Goal: Task Accomplishment & Management: Manage account settings

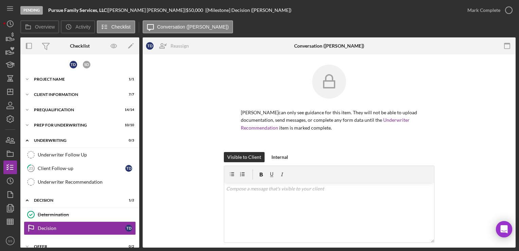
scroll to position [109, 0]
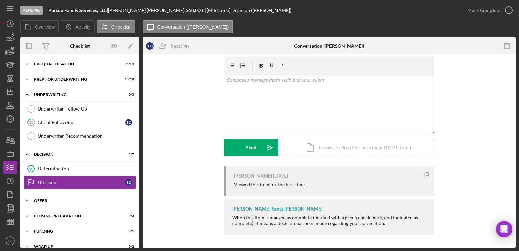
click at [70, 204] on div "Icon/Expander Offer 0 / 2" at bounding box center [79, 201] width 119 height 14
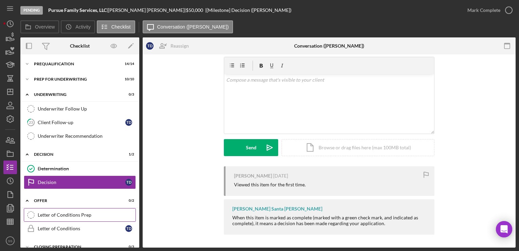
click at [76, 212] on div "Letter of Conditions Prep" at bounding box center [87, 214] width 98 height 5
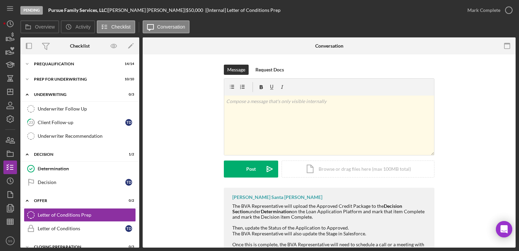
scroll to position [92, 0]
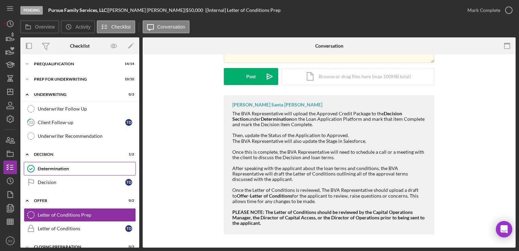
click at [61, 171] on link "Determination Determination" at bounding box center [80, 169] width 112 height 14
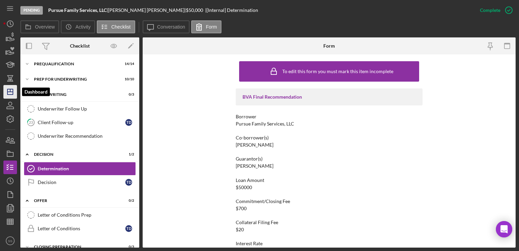
click at [7, 97] on icon "Icon/Dashboard" at bounding box center [10, 91] width 17 height 17
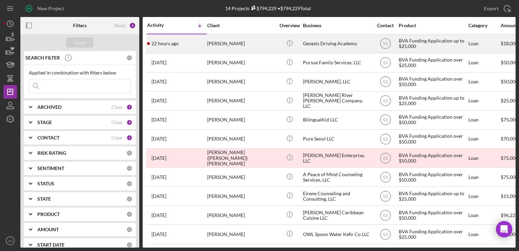
click at [254, 37] on div "[PERSON_NAME]" at bounding box center [241, 44] width 68 height 18
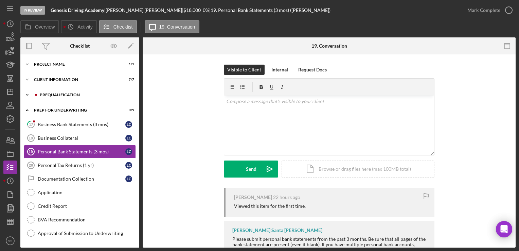
click at [83, 93] on div "Prequalification" at bounding box center [85, 95] width 91 height 4
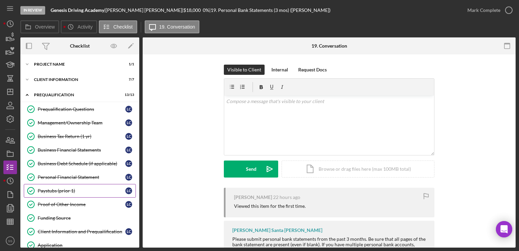
scroll to position [103, 0]
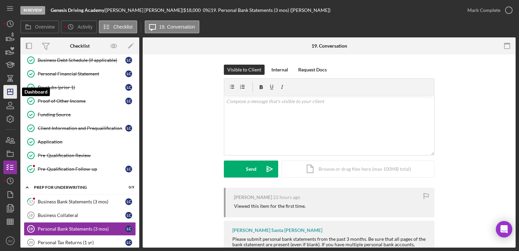
click at [12, 92] on icon "Icon/Dashboard" at bounding box center [10, 91] width 17 height 17
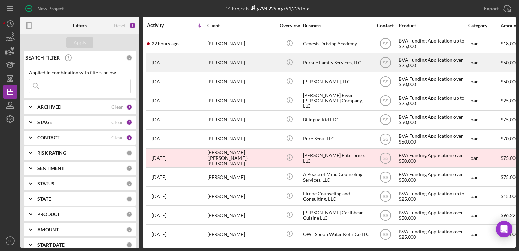
click at [205, 54] on div "[DATE] [PERSON_NAME]" at bounding box center [176, 63] width 59 height 18
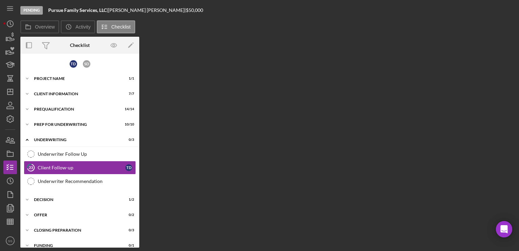
scroll to position [16, 0]
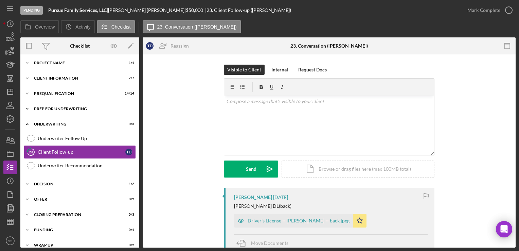
click at [47, 108] on div "Prep for Underwriting" at bounding box center [82, 109] width 97 height 4
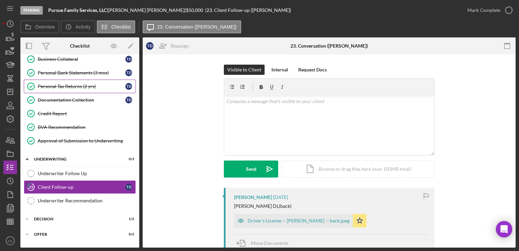
scroll to position [0, 0]
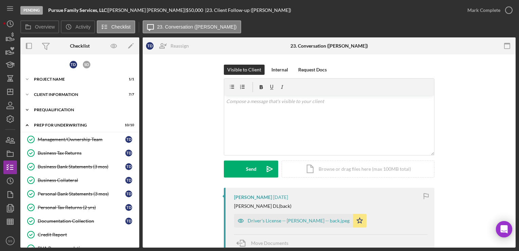
click at [62, 109] on div "Prequalification" at bounding box center [82, 110] width 97 height 4
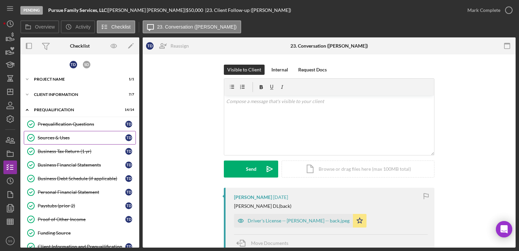
click at [66, 141] on link "Sources & Uses Sources & Uses T D" at bounding box center [80, 138] width 112 height 14
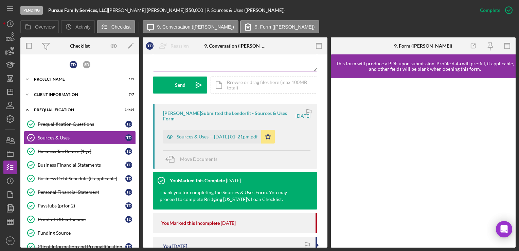
scroll to position [192, 0]
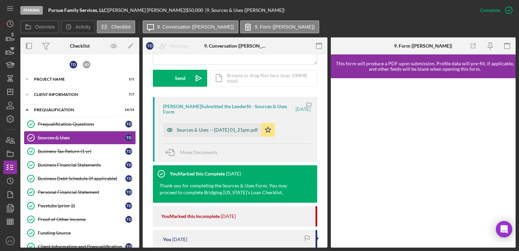
click at [219, 131] on div "Sources & Uses -- [DATE] 01_21pm.pdf" at bounding box center [217, 129] width 81 height 5
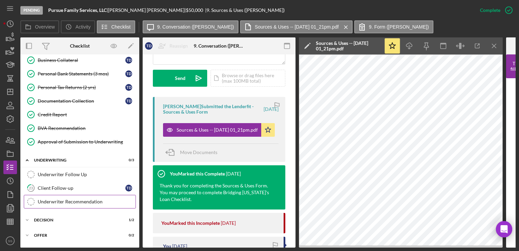
scroll to position [355, 0]
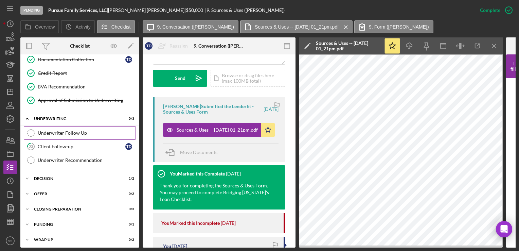
click at [91, 126] on link "Underwriter Follow Up Underwriter Follow Up" at bounding box center [80, 133] width 112 height 14
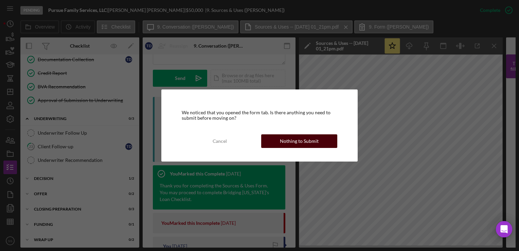
click at [300, 135] on div "Nothing to Submit" at bounding box center [299, 141] width 39 height 14
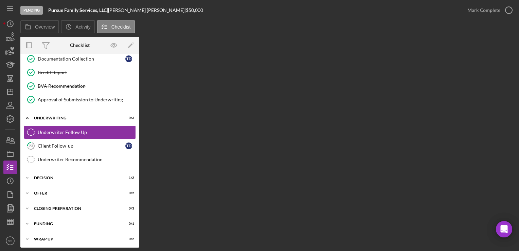
scroll to position [353, 0]
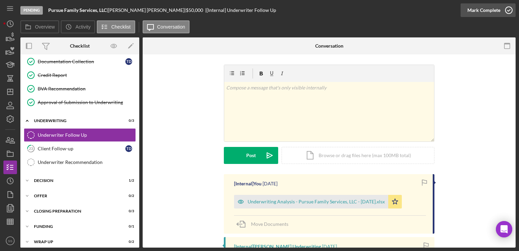
click at [496, 8] on div "Mark Complete" at bounding box center [483, 10] width 33 height 14
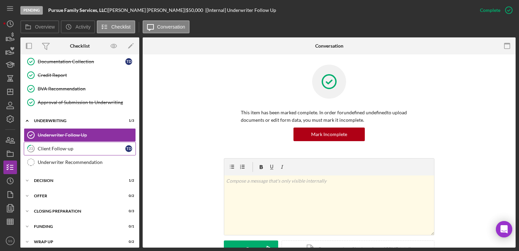
click at [84, 146] on div "Client Follow-up" at bounding box center [82, 148] width 88 height 5
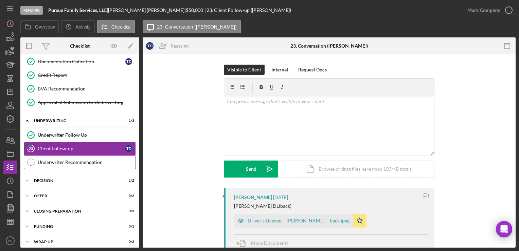
click at [101, 159] on div "Underwriter Recommendation" at bounding box center [87, 161] width 98 height 5
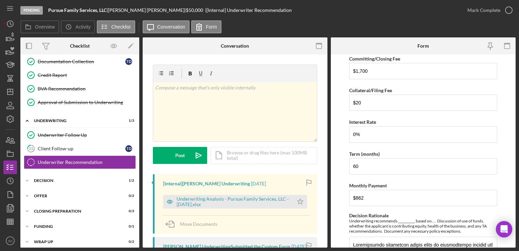
scroll to position [98, 0]
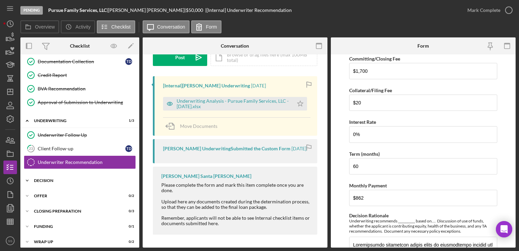
click at [72, 178] on div "Icon/Expander Decision 1 / 2" at bounding box center [79, 181] width 119 height 14
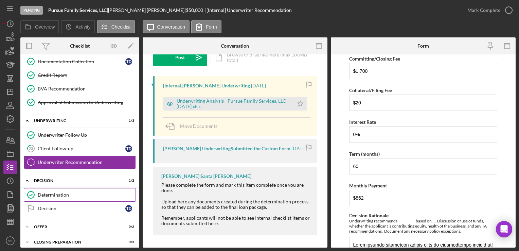
click at [72, 192] on div "Determination" at bounding box center [87, 194] width 98 height 5
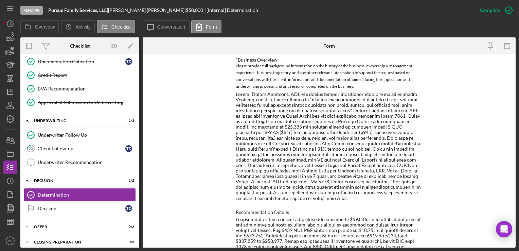
scroll to position [246, 0]
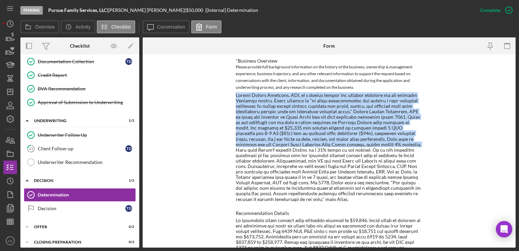
drag, startPoint x: 234, startPoint y: 90, endPoint x: 349, endPoint y: 142, distance: 126.3
click at [349, 142] on div "To edit this form you must mark this item incomplete BVA Final Recommendation B…" at bounding box center [329, 150] width 373 height 193
copy div "Pursue Family Services, LLC, is a mental health and therapy provider in the gre…"
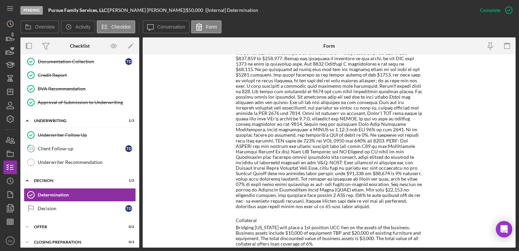
scroll to position [539, 0]
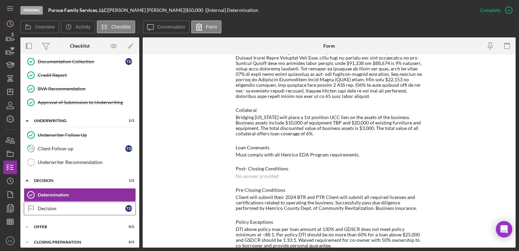
click at [50, 205] on div "Decision" at bounding box center [82, 207] width 88 height 5
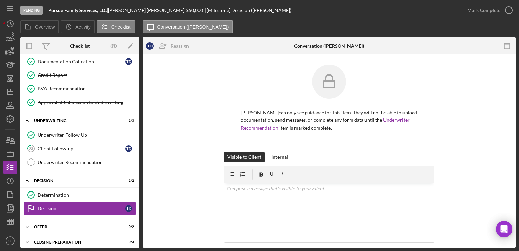
scroll to position [109, 0]
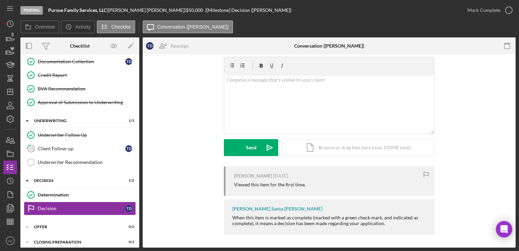
click at [3, 94] on div "Pending Pursue Family Services, LLC | [PERSON_NAME] | $50,000 $50,000 | [Milest…" at bounding box center [259, 125] width 519 height 251
click at [14, 89] on icon "Icon/Dashboard" at bounding box center [10, 91] width 17 height 17
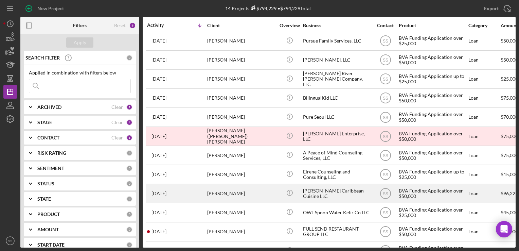
scroll to position [62, 0]
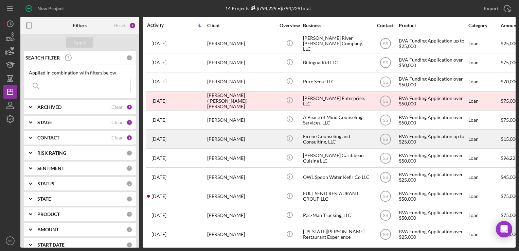
click at [226, 135] on div "[PERSON_NAME]" at bounding box center [241, 139] width 68 height 18
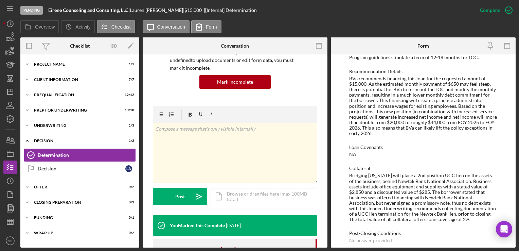
scroll to position [420, 0]
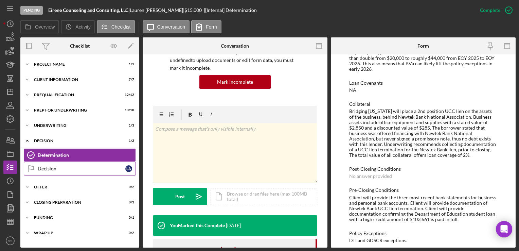
click at [74, 171] on link "Decision Decision L A" at bounding box center [80, 169] width 112 height 14
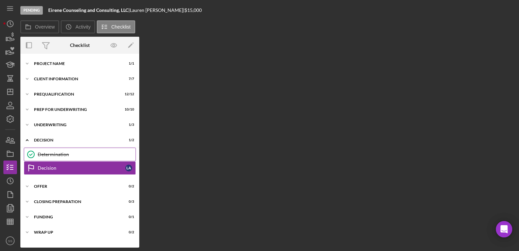
click at [78, 153] on div "Determination" at bounding box center [87, 153] width 98 height 5
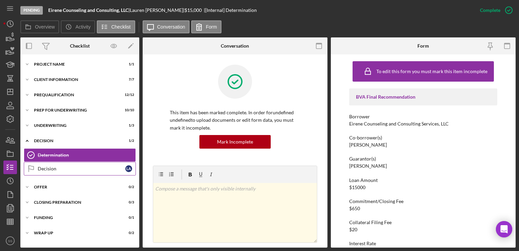
click at [96, 166] on div "Decision" at bounding box center [82, 168] width 88 height 5
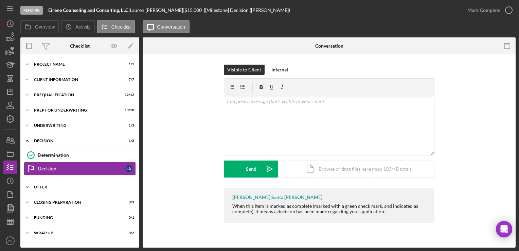
click at [62, 191] on div "Icon/Expander Offer 0 / 2" at bounding box center [79, 187] width 119 height 14
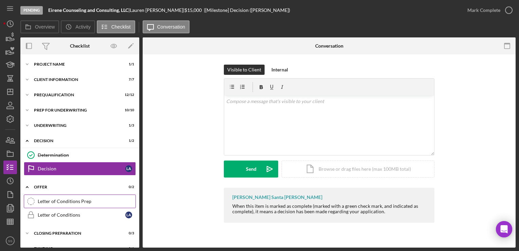
click at [62, 197] on link "Letter of Conditions Prep Letter of Conditions Prep" at bounding box center [80, 201] width 112 height 14
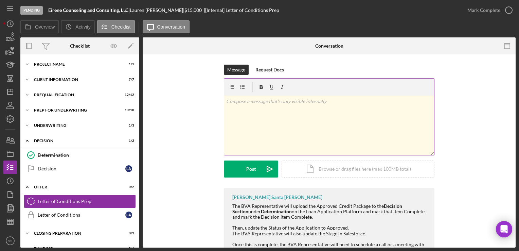
scroll to position [92, 0]
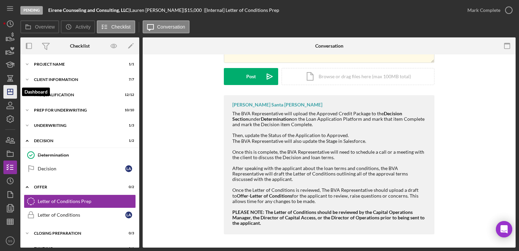
click at [7, 91] on polygon "button" at bounding box center [9, 91] width 5 height 5
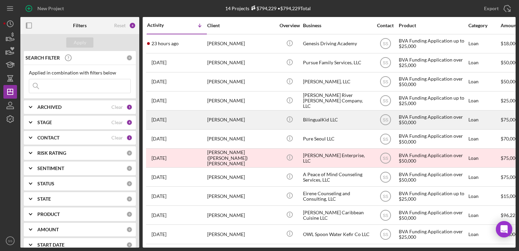
click at [233, 117] on div "[PERSON_NAME]" at bounding box center [241, 120] width 68 height 18
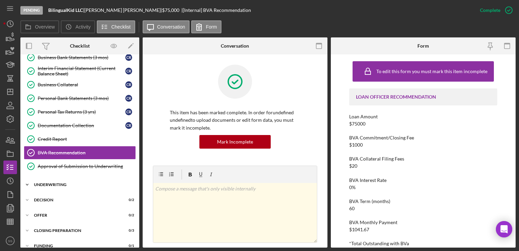
scroll to position [101, 0]
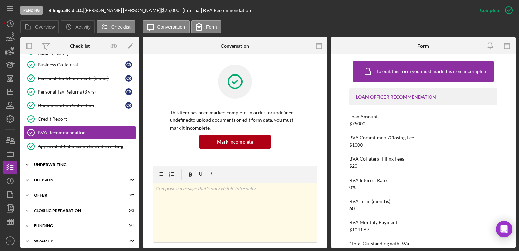
click at [63, 162] on div "Underwriting" at bounding box center [82, 164] width 97 height 4
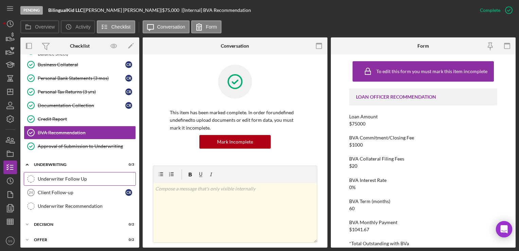
click at [70, 172] on link "Underwriter Follow Up Underwriter Follow Up" at bounding box center [80, 179] width 112 height 14
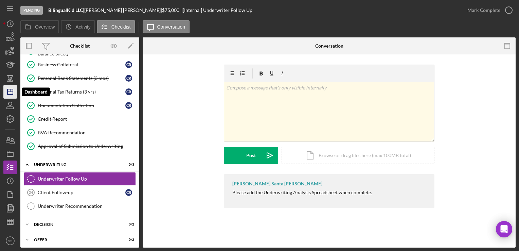
click at [5, 89] on icon "Icon/Dashboard" at bounding box center [10, 91] width 17 height 17
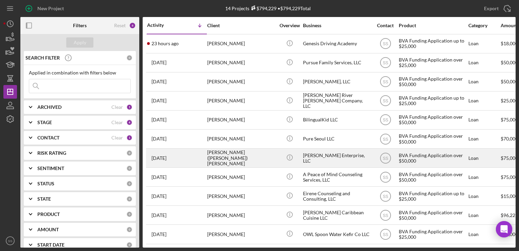
scroll to position [62, 0]
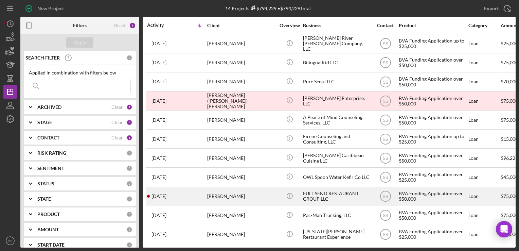
click at [224, 188] on div "[PERSON_NAME]" at bounding box center [241, 196] width 68 height 18
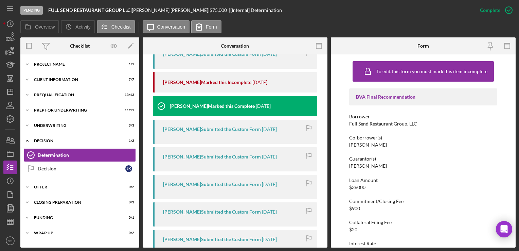
scroll to position [420, 0]
click at [94, 168] on div "Decision" at bounding box center [82, 168] width 88 height 5
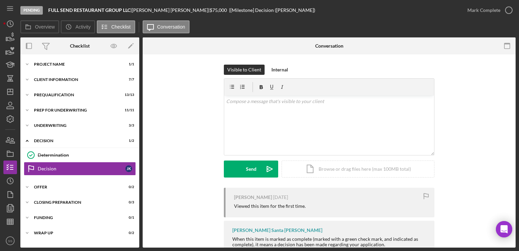
scroll to position [21, 0]
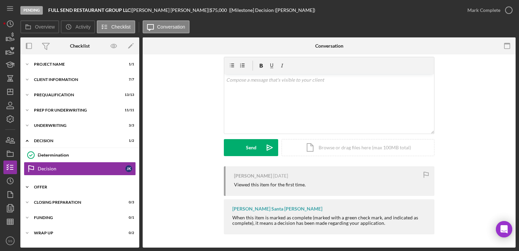
click at [77, 183] on div "Icon/Expander Offer 0 / 2" at bounding box center [79, 187] width 119 height 14
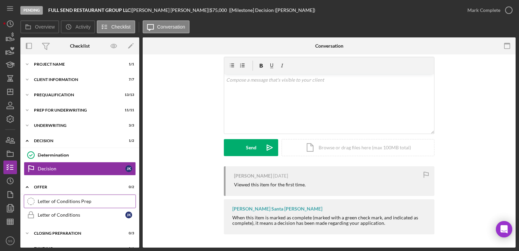
click at [77, 197] on link "Letter of Conditions Prep Letter of Conditions Prep" at bounding box center [80, 201] width 112 height 14
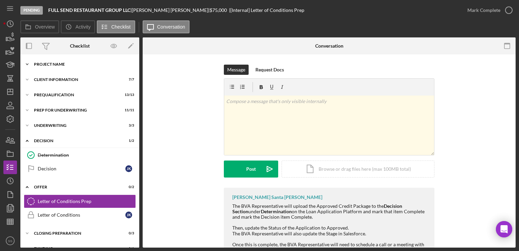
click at [60, 65] on div "Project Name" at bounding box center [82, 64] width 97 height 4
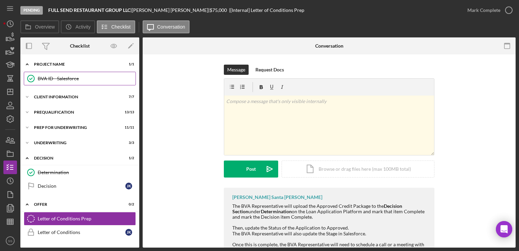
click at [75, 80] on div "BVA ID - Salesforce" at bounding box center [87, 78] width 98 height 5
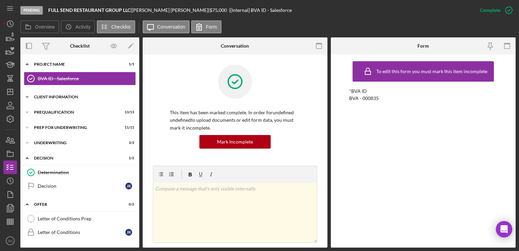
click at [30, 97] on icon "Icon/Expander" at bounding box center [27, 97] width 14 height 14
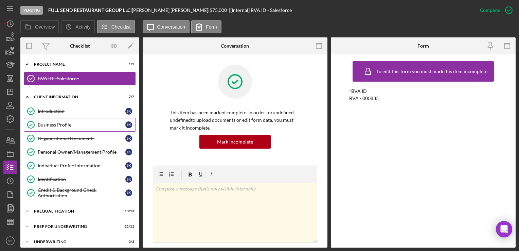
click at [63, 125] on div "Business Profile" at bounding box center [82, 124] width 88 height 5
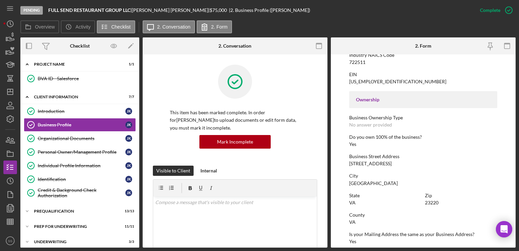
scroll to position [192, 0]
drag, startPoint x: 349, startPoint y: 162, endPoint x: 418, endPoint y: 165, distance: 69.0
click at [418, 165] on div "Business Street Address [STREET_ADDRESS]" at bounding box center [423, 159] width 148 height 13
copy div "[STREET_ADDRESS]"
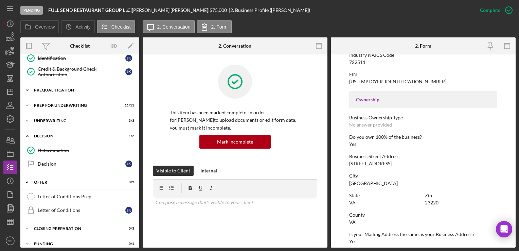
scroll to position [124, 0]
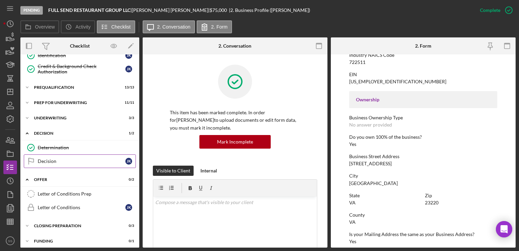
click at [65, 158] on div "Decision" at bounding box center [82, 160] width 88 height 5
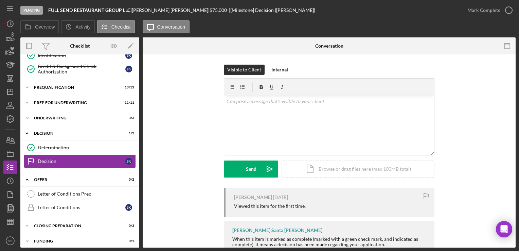
scroll to position [21, 0]
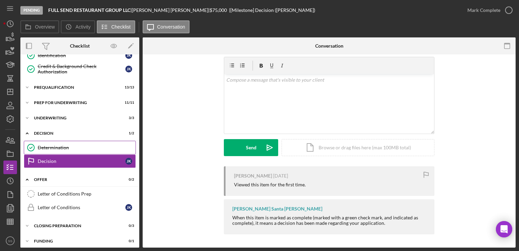
click at [84, 142] on link "Determination Determination" at bounding box center [80, 148] width 112 height 14
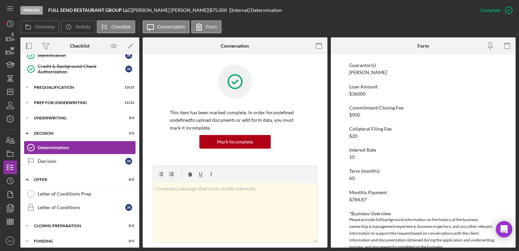
scroll to position [171, 0]
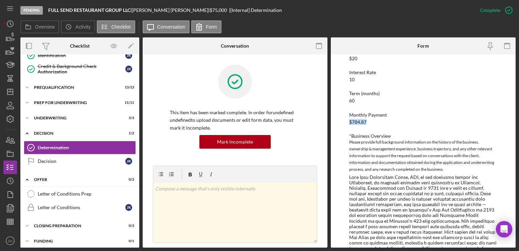
drag, startPoint x: 373, startPoint y: 119, endPoint x: 339, endPoint y: 121, distance: 33.7
click at [339, 121] on div "To edit this form you must mark this item incomplete BVA Final Recommendation B…" at bounding box center [423, 150] width 185 height 193
copy div "$784.87"
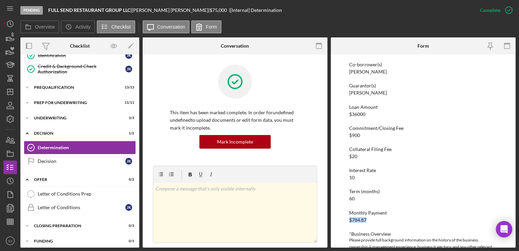
scroll to position [80, 0]
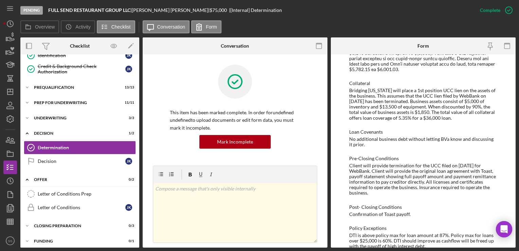
scroll to position [584, 0]
drag, startPoint x: 350, startPoint y: 152, endPoint x: 437, endPoint y: 180, distance: 92.0
click at [437, 180] on div "Client will provide termination for the UCC filed on [DATE] for WebBank. Client…" at bounding box center [423, 178] width 148 height 33
copy div "Client will provide termination for the UCC filed on [DATE] for WebBank. Client…"
click at [429, 87] on div "Bridging [US_STATE] will place a 1st position UCC lien on the assets of the bus…" at bounding box center [423, 103] width 148 height 33
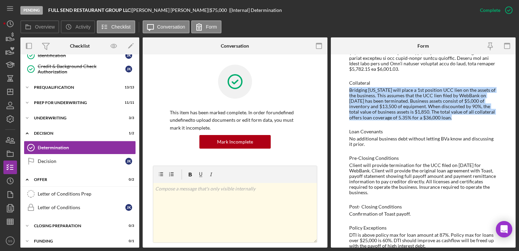
drag, startPoint x: 452, startPoint y: 108, endPoint x: 349, endPoint y: 77, distance: 107.7
click at [349, 87] on div "Bridging [US_STATE] will place a 1st position UCC lien on the assets of the bus…" at bounding box center [423, 103] width 148 height 33
copy div "Bridging [US_STATE] will place a 1st position UCC lien on the assets of the bus…"
